Goal: Ask a question: Seek information or help from site administrators or community

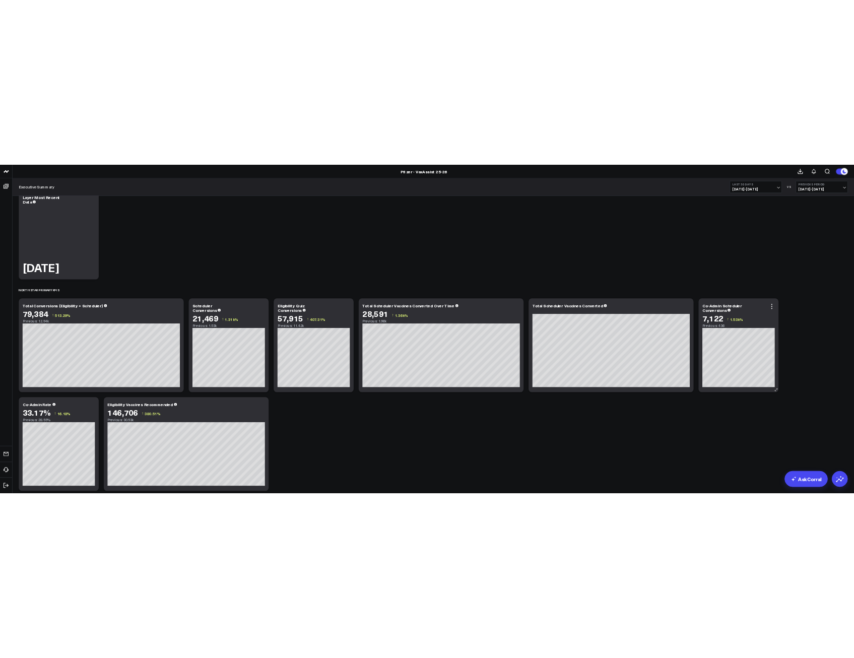
scroll to position [50, 0]
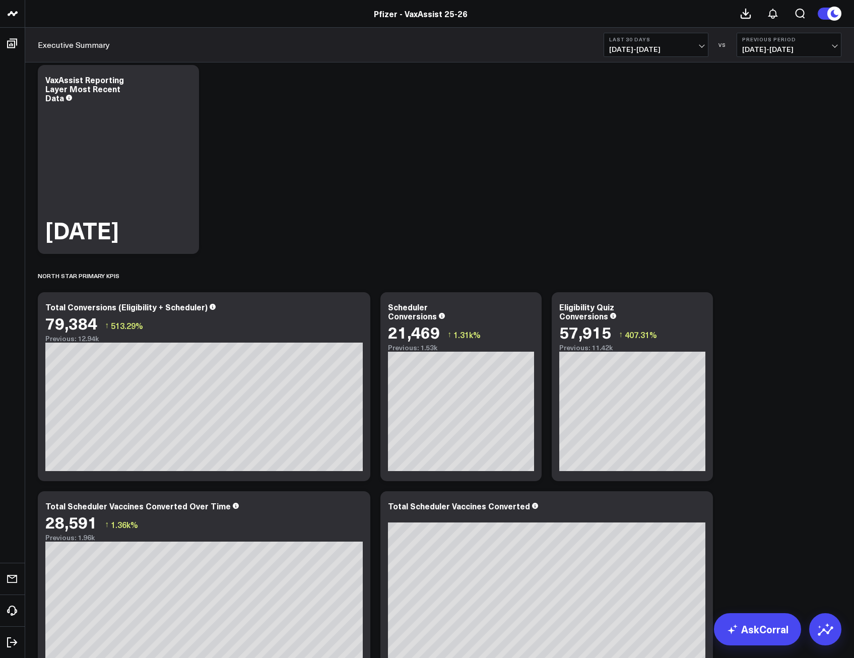
click at [697, 44] on button "Last 30 Days [DATE] - [DATE]" at bounding box center [656, 45] width 105 height 24
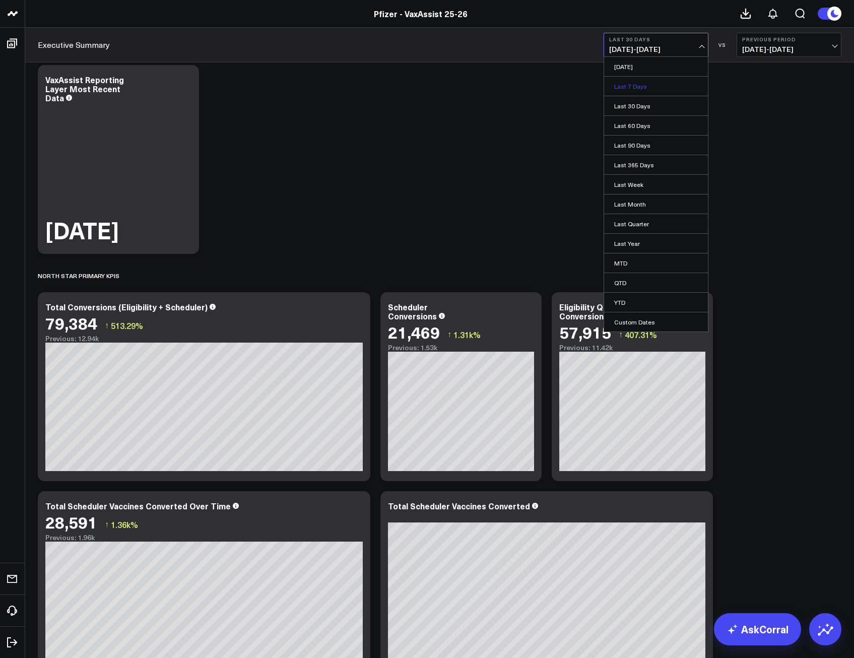
click at [642, 85] on link "Last 7 Days" at bounding box center [656, 86] width 104 height 19
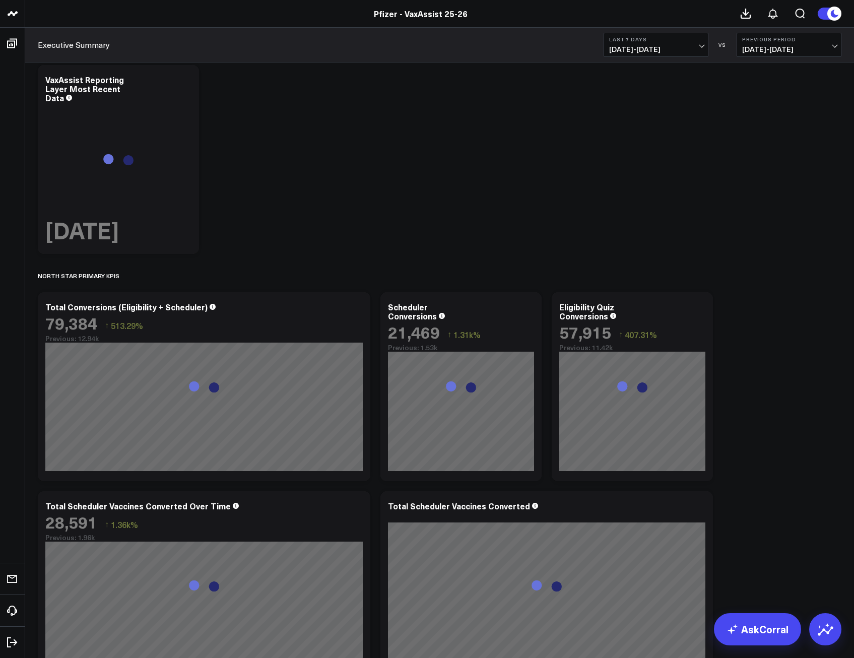
click at [701, 45] on span "[DATE] - [DATE]" at bounding box center [656, 49] width 94 height 8
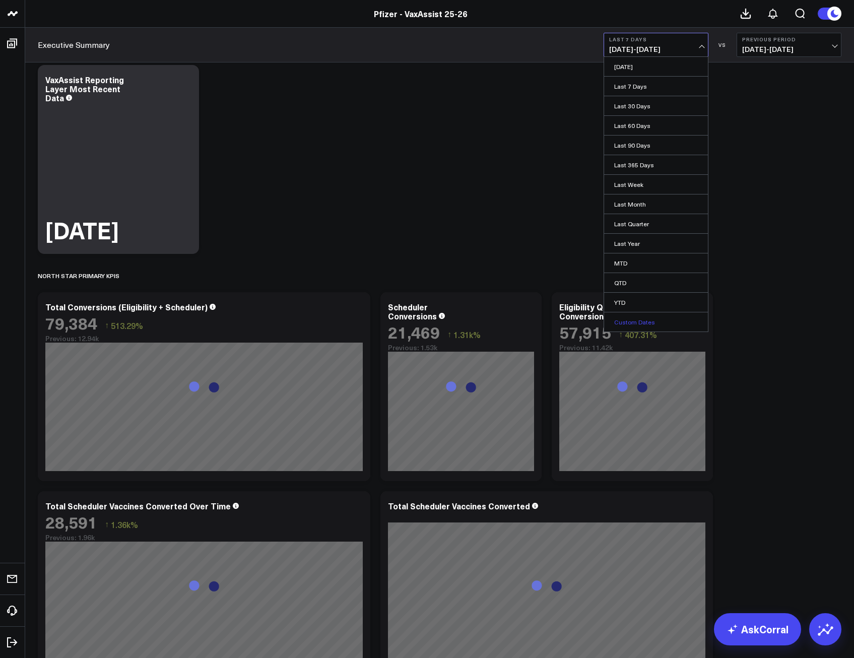
click at [638, 322] on link "Custom Dates" at bounding box center [656, 322] width 104 height 19
select select "8"
select select "2025"
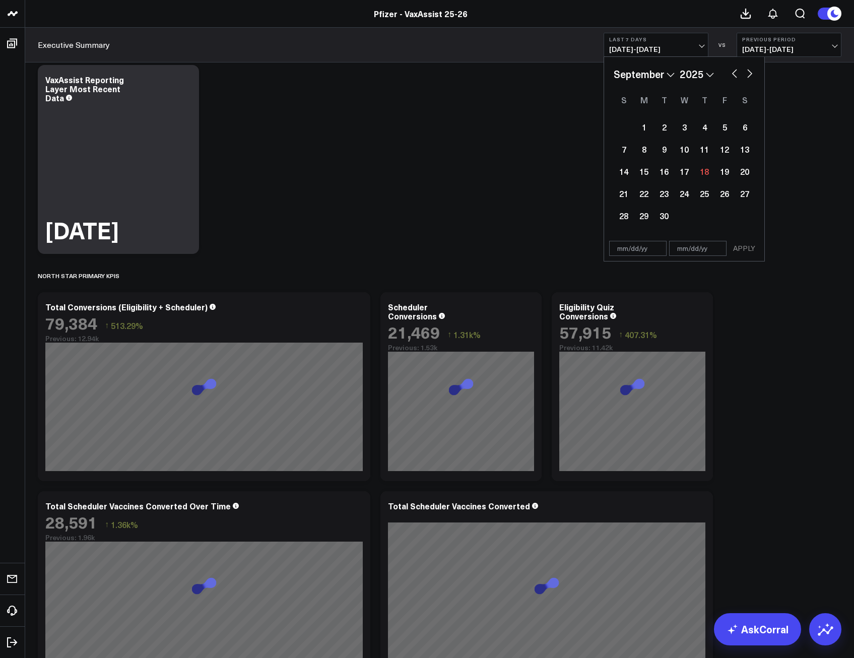
click at [732, 73] on button "button" at bounding box center [735, 73] width 10 height 12
select select "7"
select select "2025"
click at [727, 216] on div "29" at bounding box center [725, 216] width 20 height 20
type input "[DATE]"
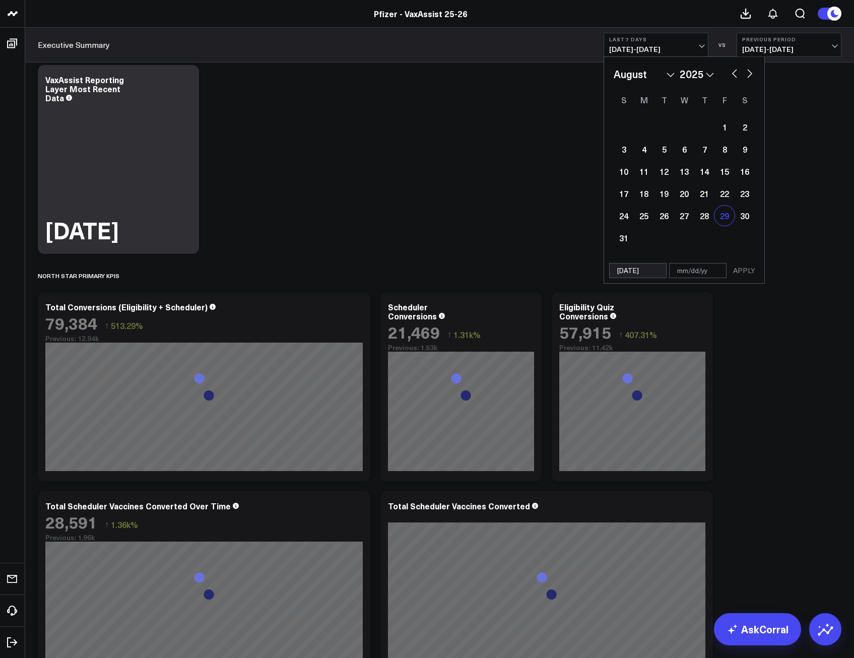
select select "7"
select select "2025"
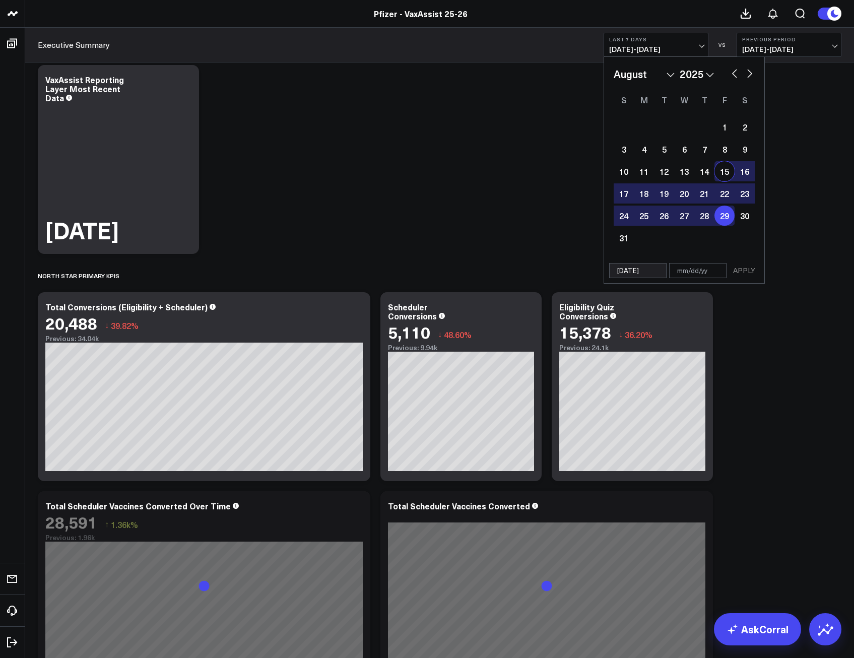
click at [750, 72] on button "button" at bounding box center [750, 73] width 10 height 12
select select "8"
select select "2025"
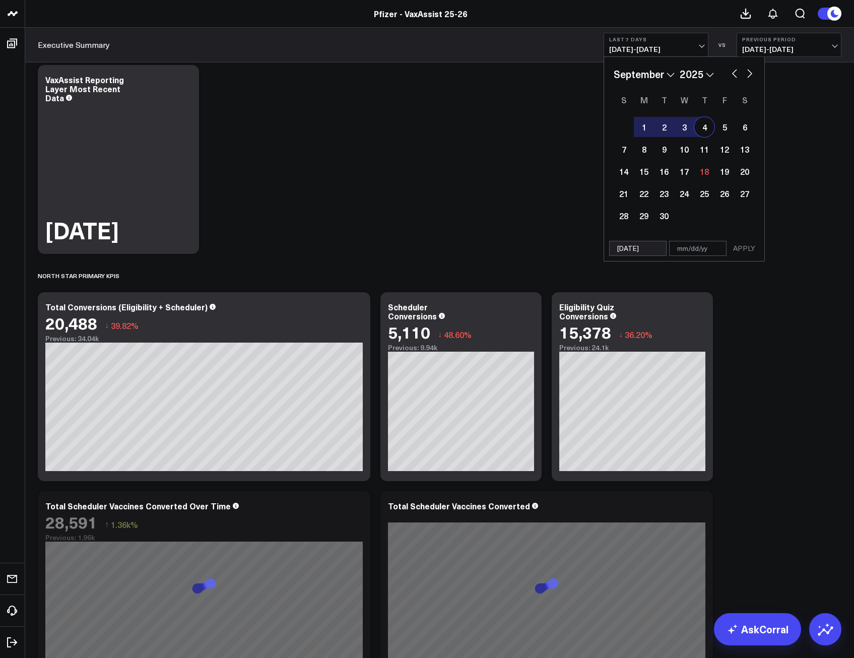
click at [704, 128] on div "4" at bounding box center [705, 127] width 20 height 20
type input "[DATE]"
select select "8"
select select "2025"
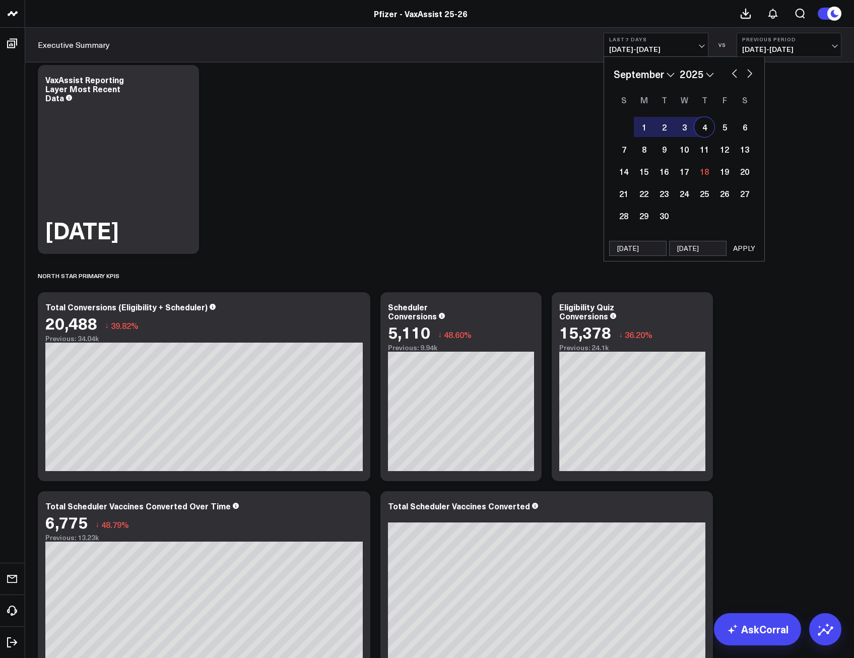
click at [739, 244] on button "APPLY" at bounding box center [744, 248] width 30 height 15
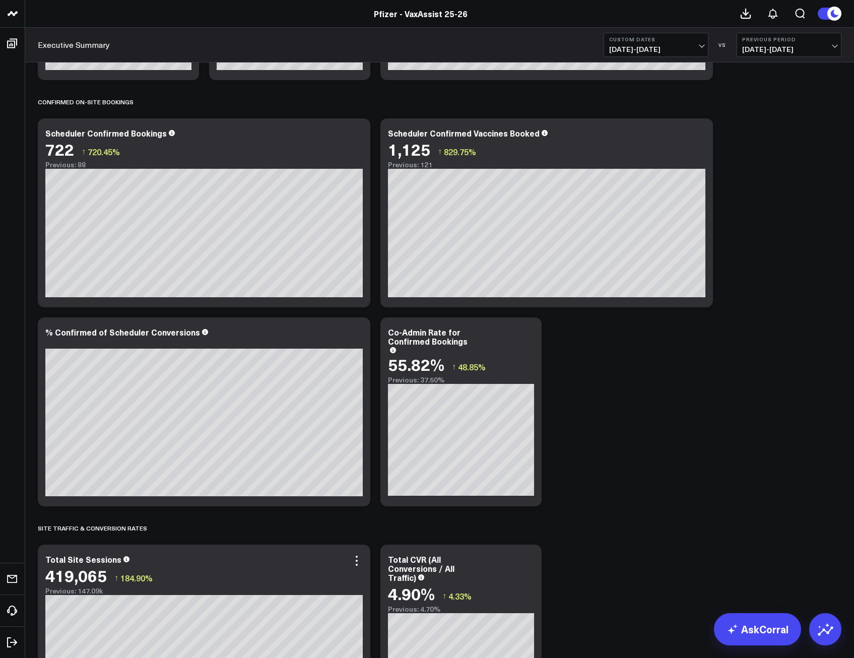
scroll to position [951, 0]
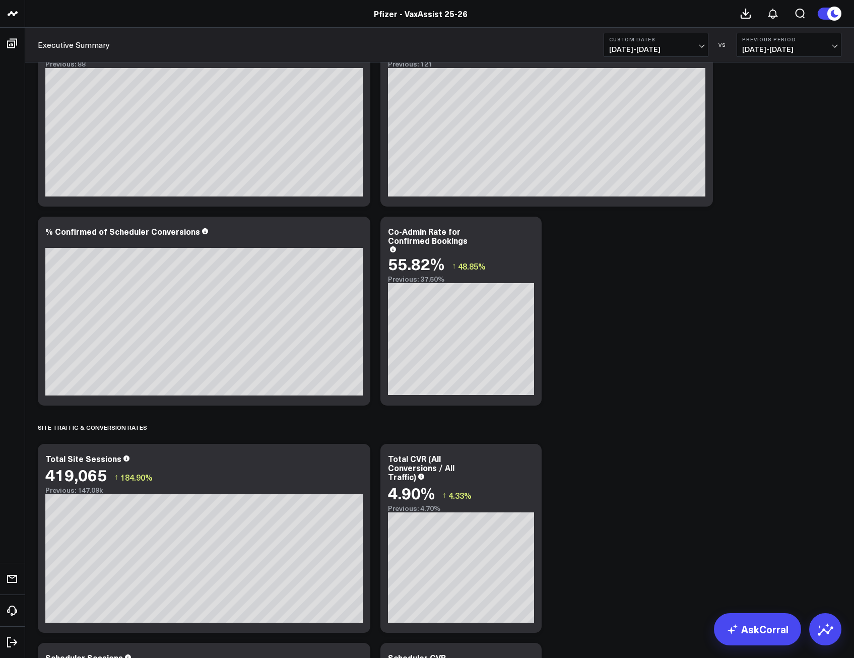
click at [703, 47] on span "[DATE] - [DATE]" at bounding box center [656, 49] width 94 height 8
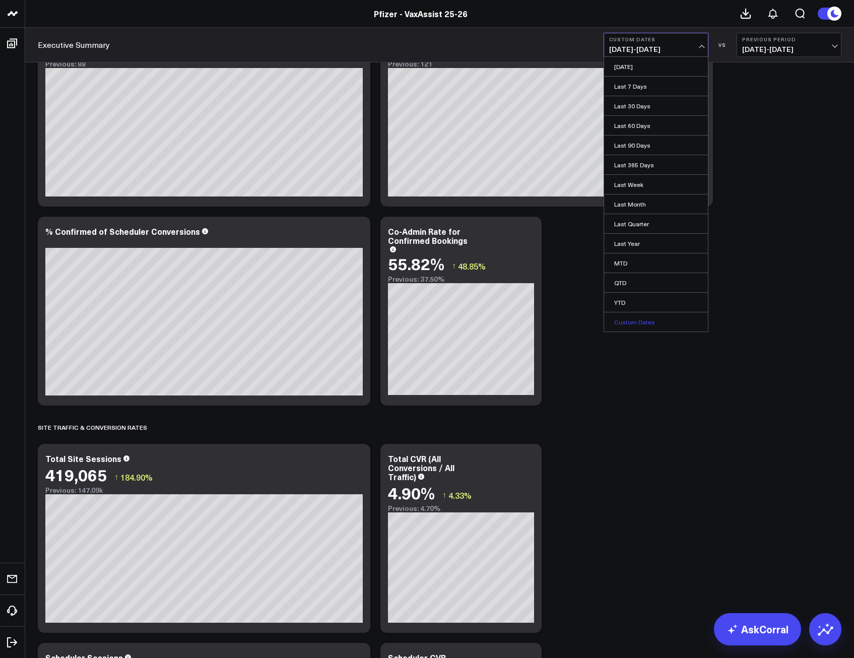
click at [654, 322] on link "Custom Dates" at bounding box center [656, 322] width 104 height 19
select select "8"
select select "2025"
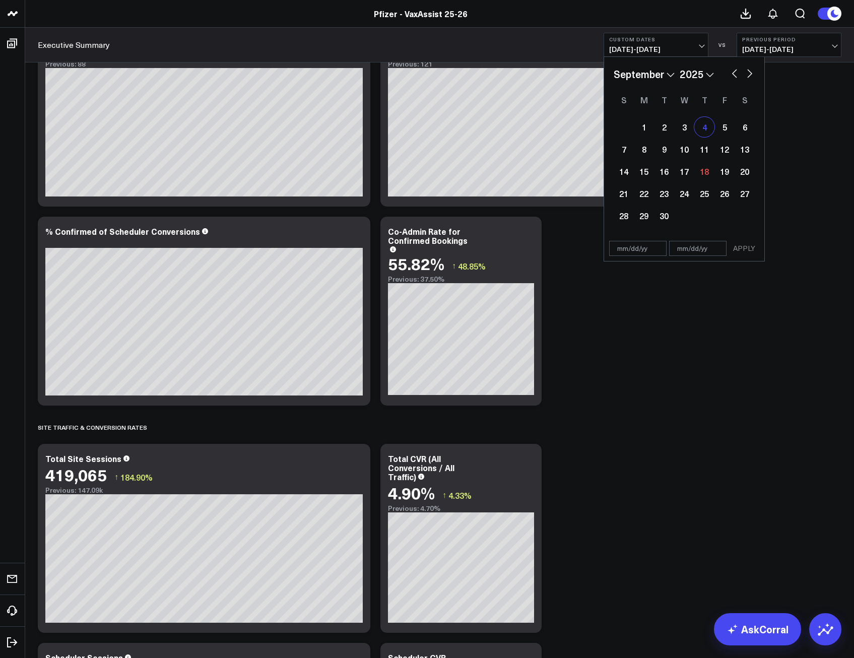
click at [706, 131] on div "4" at bounding box center [705, 127] width 20 height 20
type input "[DATE]"
select select "8"
select select "2025"
click at [685, 149] on div "10" at bounding box center [684, 149] width 20 height 20
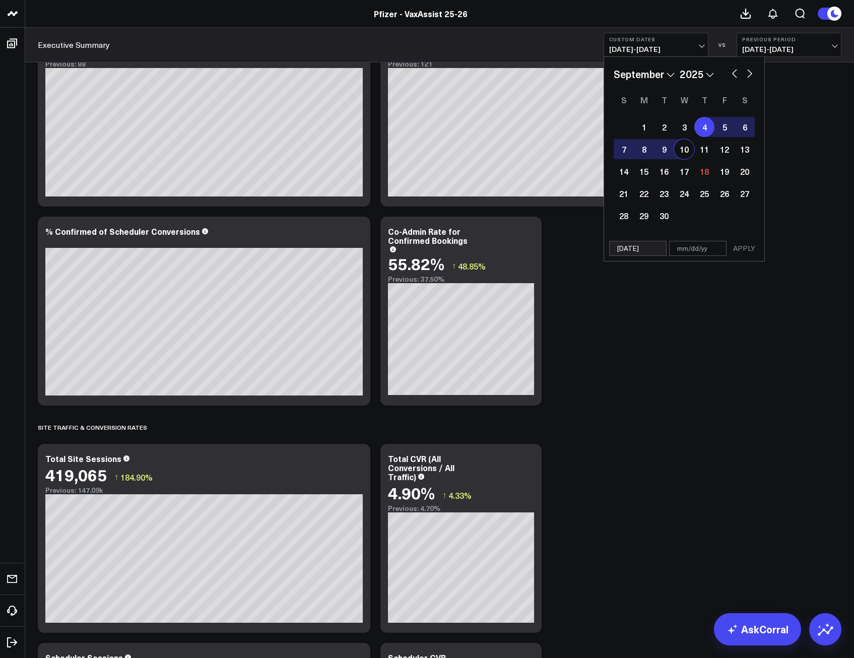
type input "[DATE]"
select select "8"
select select "2025"
click at [742, 250] on button "APPLY" at bounding box center [744, 248] width 30 height 15
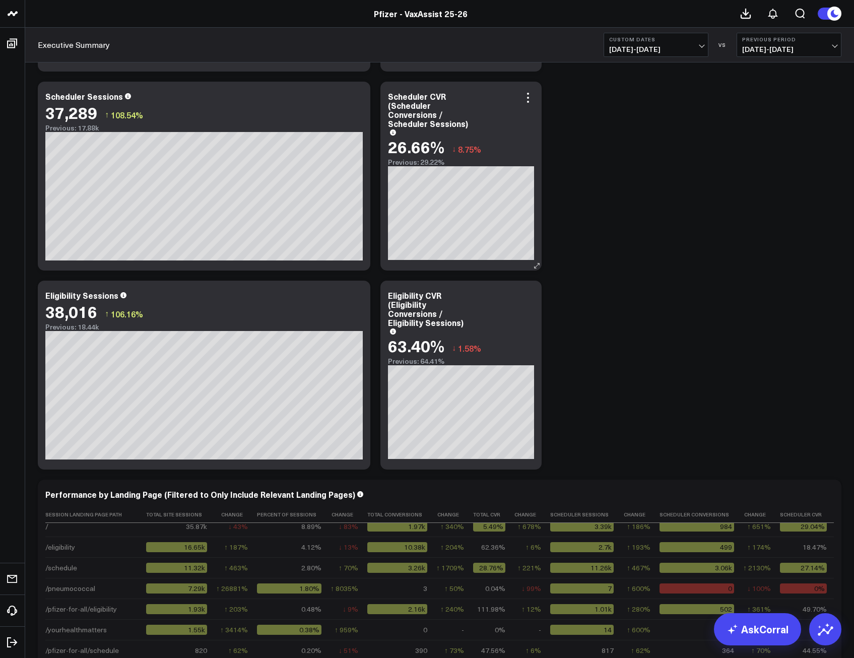
scroll to position [1311, 0]
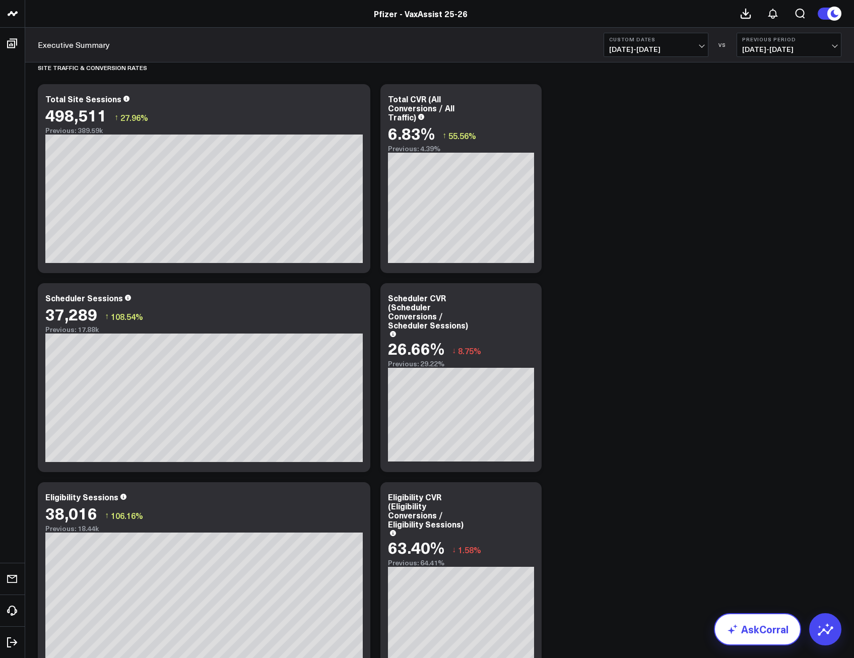
click at [753, 629] on link "AskCorral" at bounding box center [757, 629] width 87 height 32
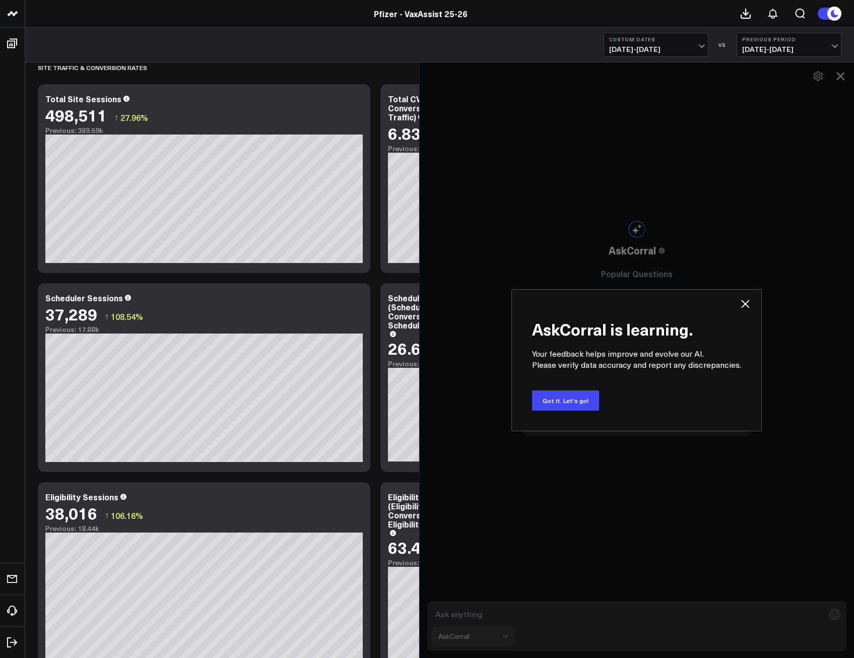
click at [745, 308] on icon at bounding box center [745, 304] width 12 height 12
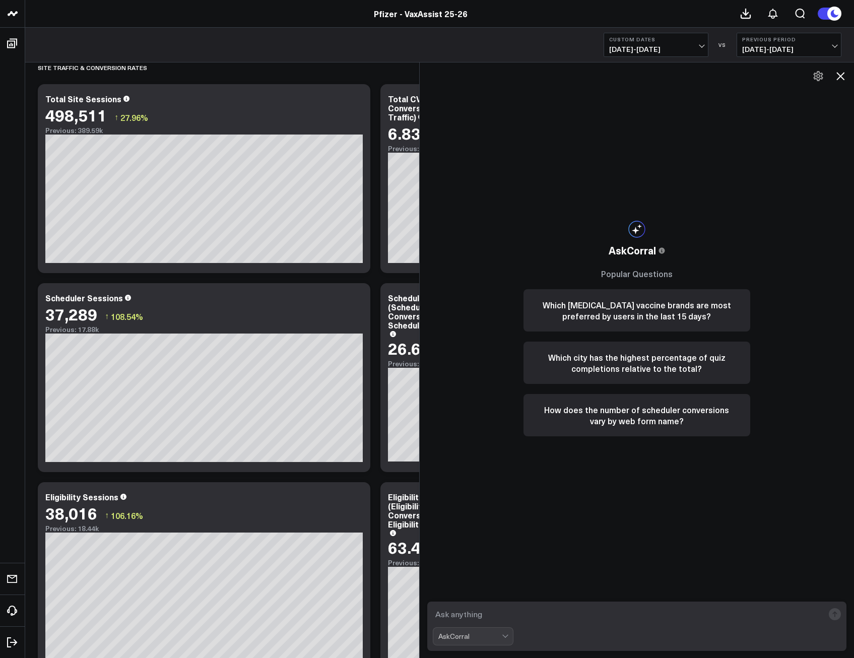
click at [464, 613] on textarea at bounding box center [629, 614] width 392 height 18
type textarea "what's the numerator for total cvr conversions"
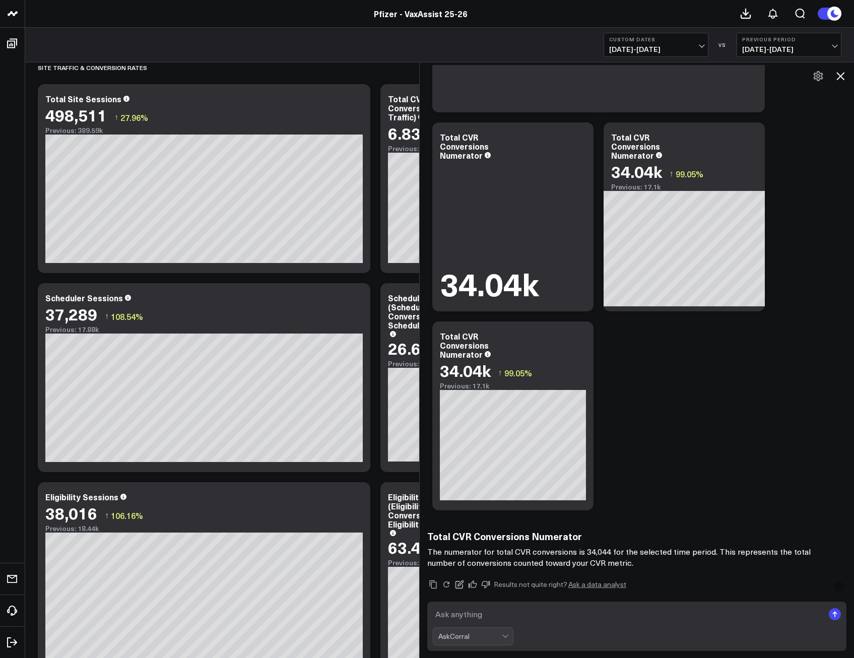
scroll to position [488, 0]
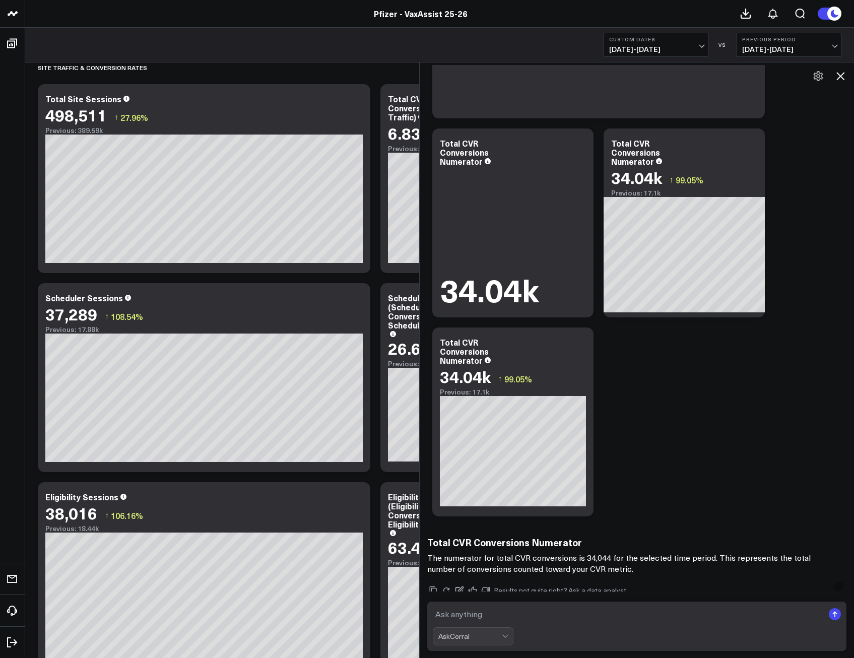
drag, startPoint x: 843, startPoint y: 75, endPoint x: 832, endPoint y: 80, distance: 12.4
click at [843, 75] on icon at bounding box center [841, 76] width 8 height 8
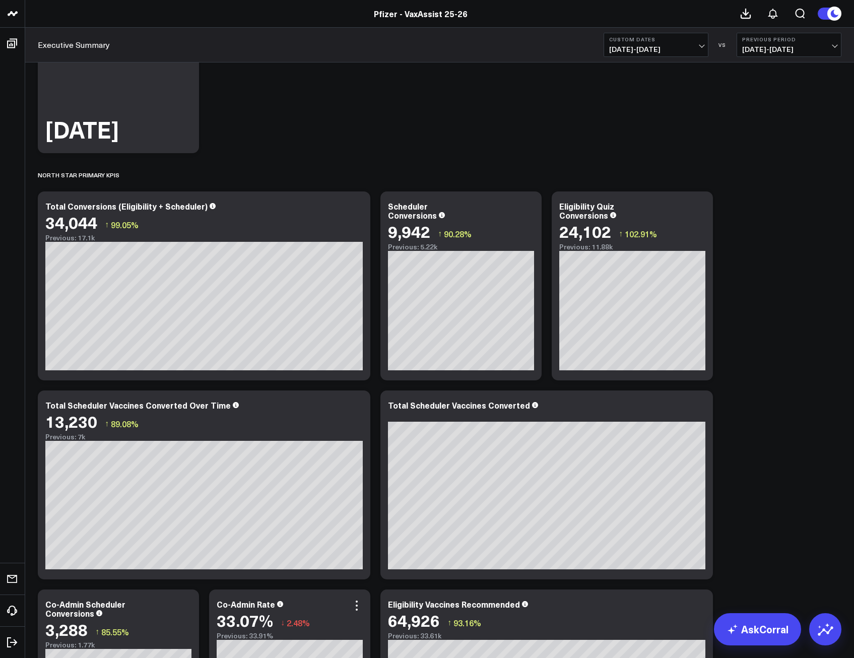
scroll to position [101, 0]
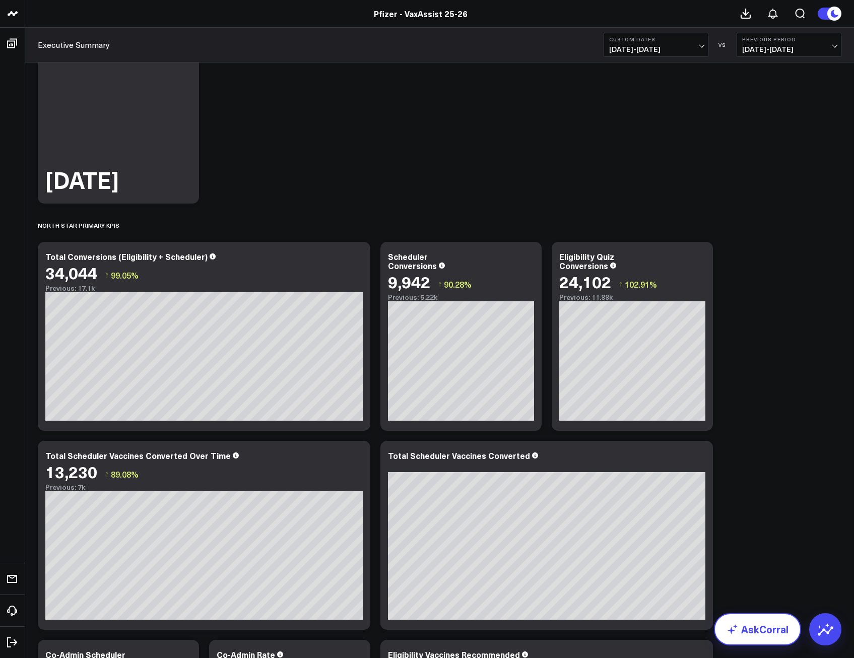
click at [745, 627] on link "AskCorral" at bounding box center [757, 629] width 87 height 32
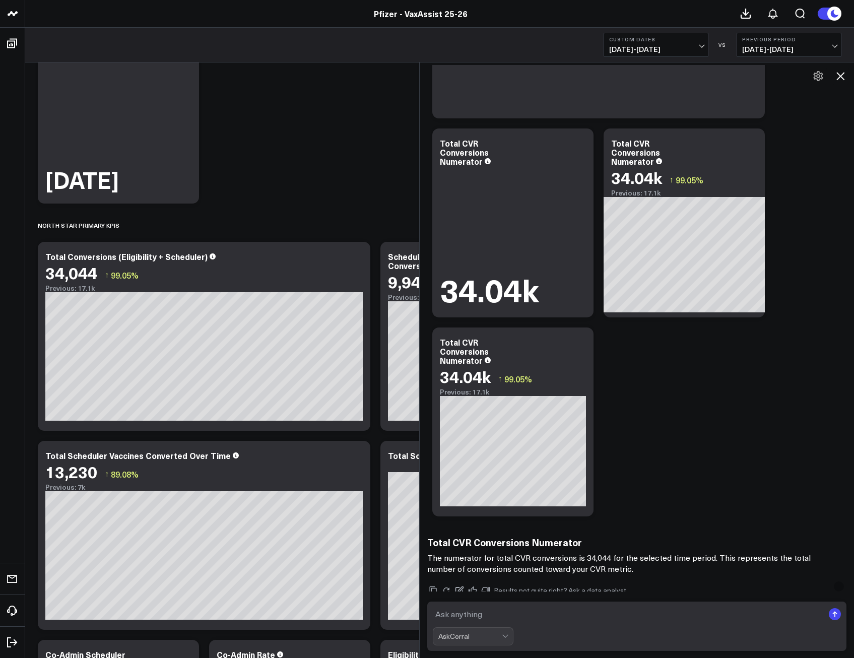
click at [495, 616] on textarea at bounding box center [629, 614] width 392 height 18
type textarea "whats the difference between a scheduler conversion and a scheduler non-convers…"
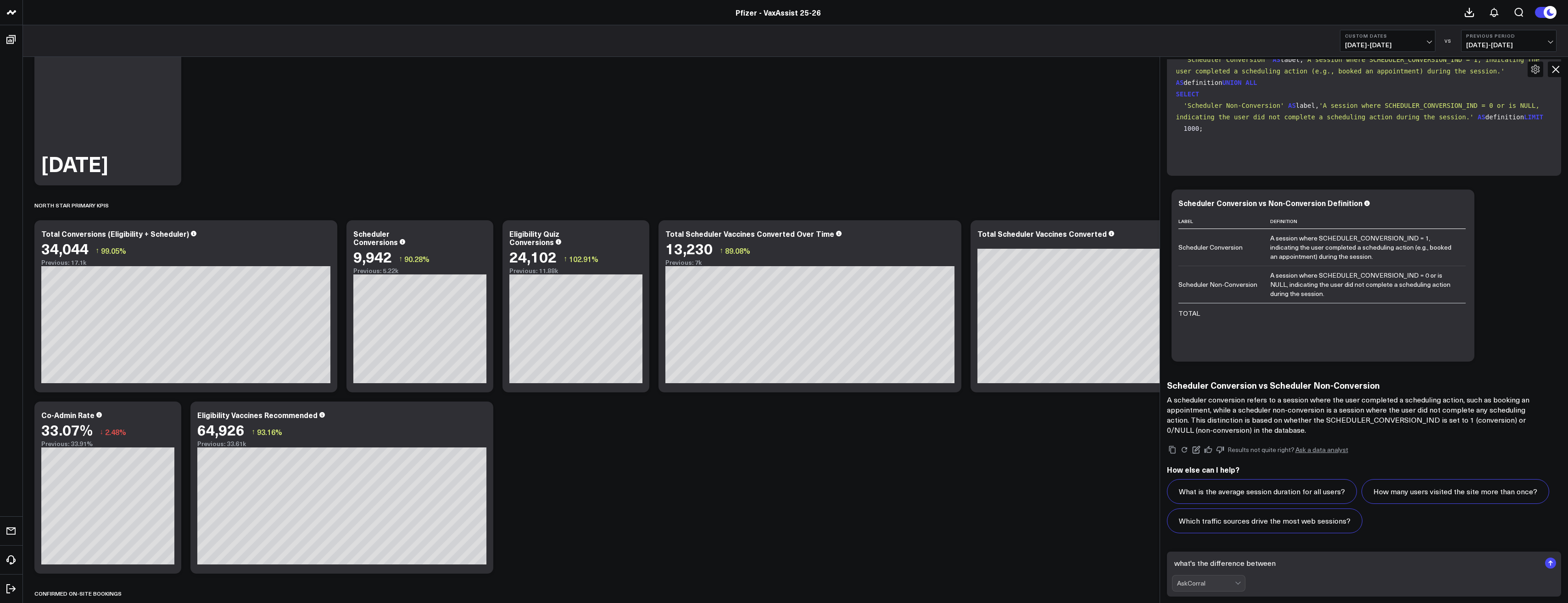
scroll to position [1113, 0]
drag, startPoint x: 778, startPoint y: 487, endPoint x: 1162, endPoint y: 392, distance: 395.6
click at [1162, 392] on div at bounding box center [1161, 330] width 5 height 547
click at [1279, 562] on textarea "what's the difference between total scheduler vaccines converted over time and …" at bounding box center [1358, 563] width 368 height 16
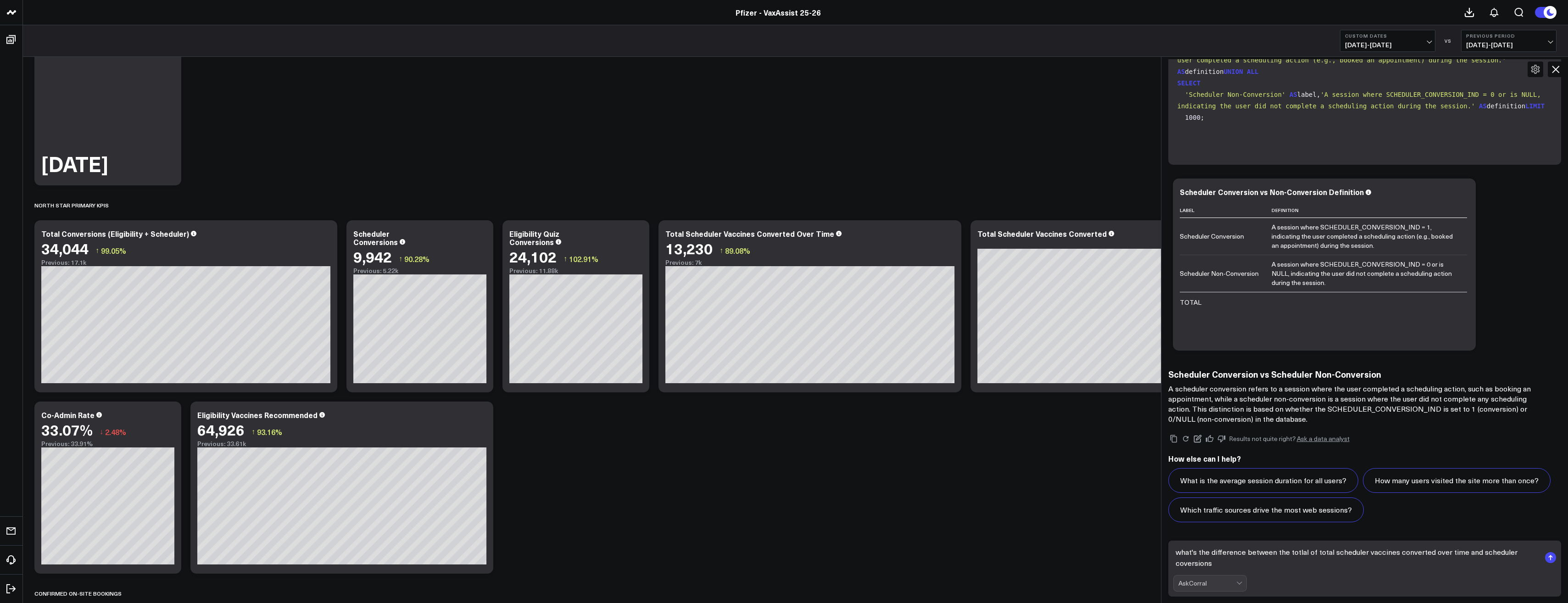
click at [1481, 553] on textarea "what's the difference between the totlal of total scheduler vaccines converted …" at bounding box center [1358, 557] width 368 height 27
type textarea "what's the difference between the totlal of total scheduler vaccines converted …"
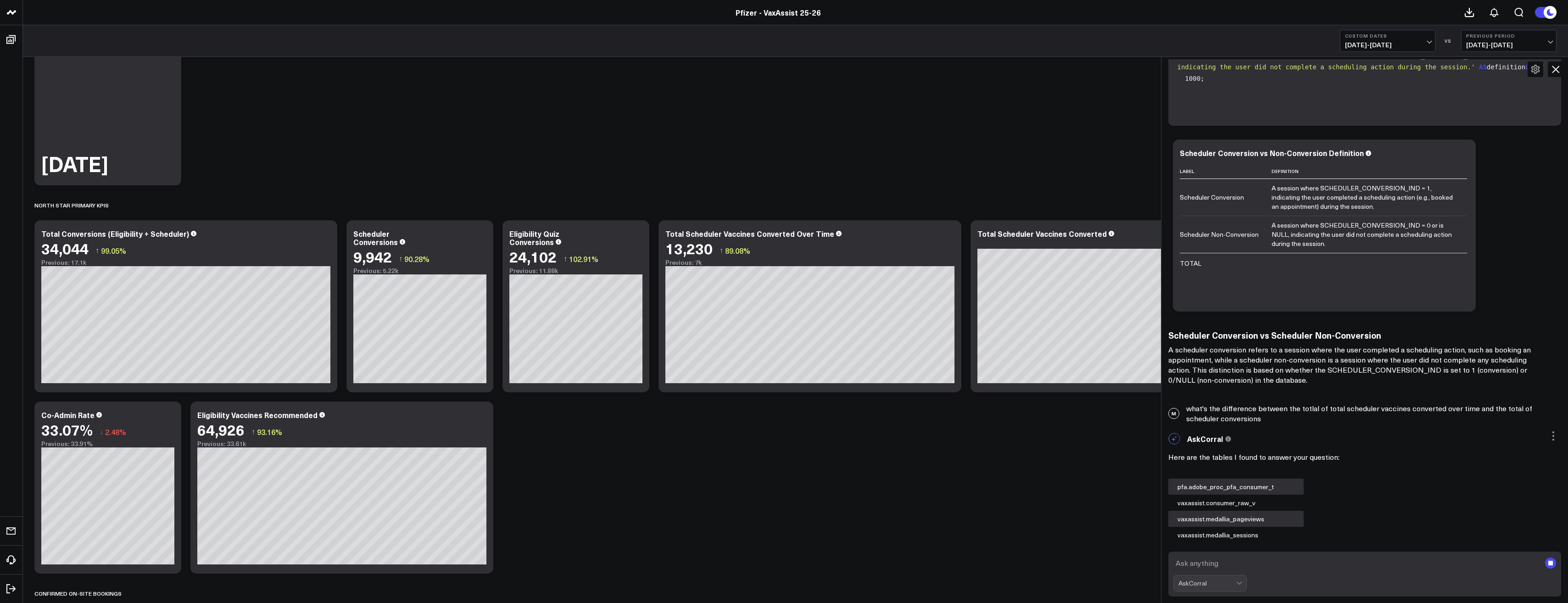
scroll to position [1286, 0]
